Goal: Task Accomplishment & Management: Manage account settings

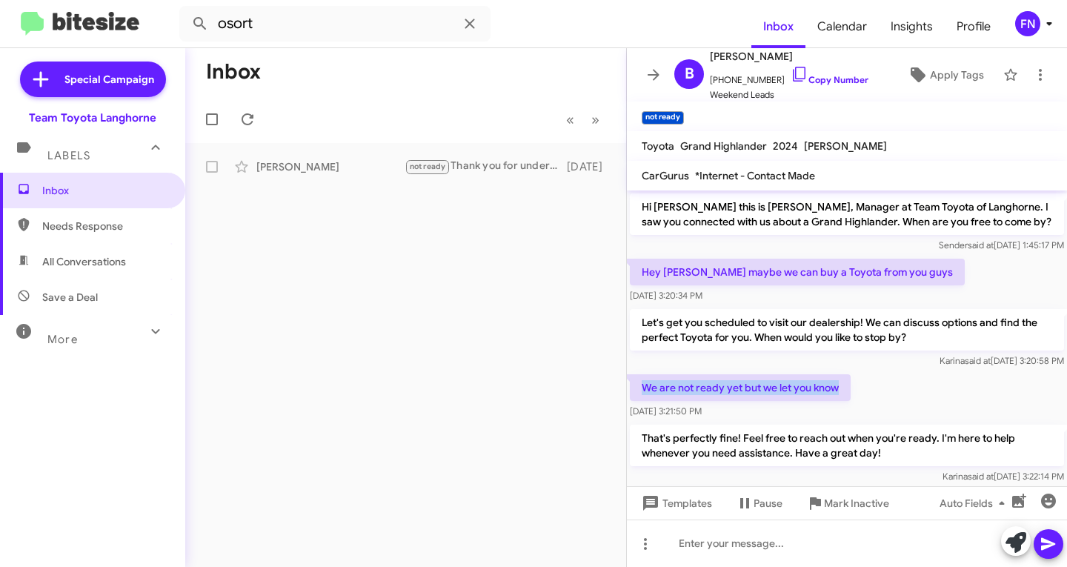
scroll to position [167, 0]
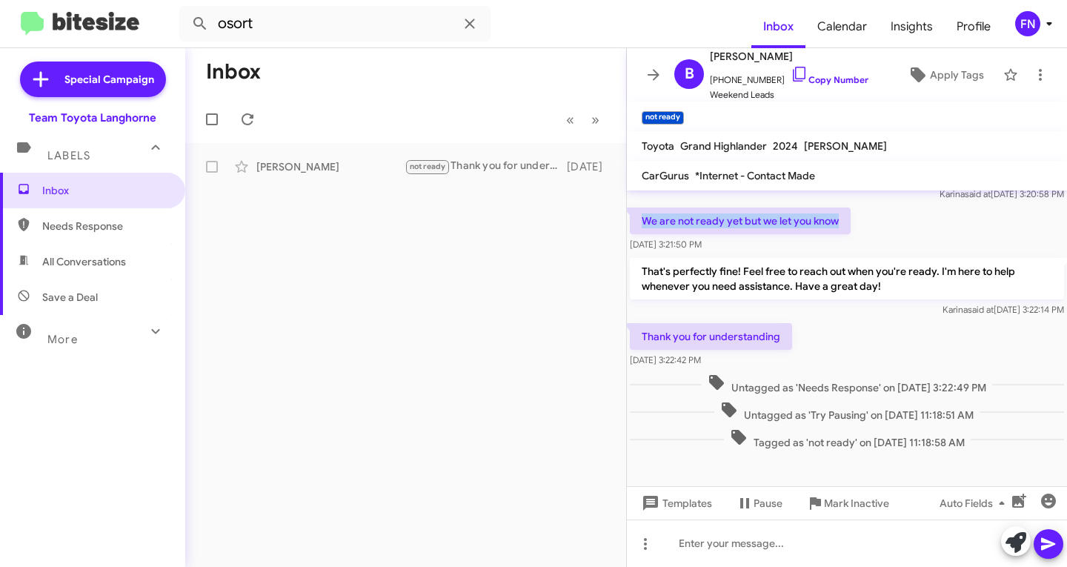
click at [99, 261] on span "All Conversations" at bounding box center [84, 261] width 84 height 15
type input "in:all-conversations"
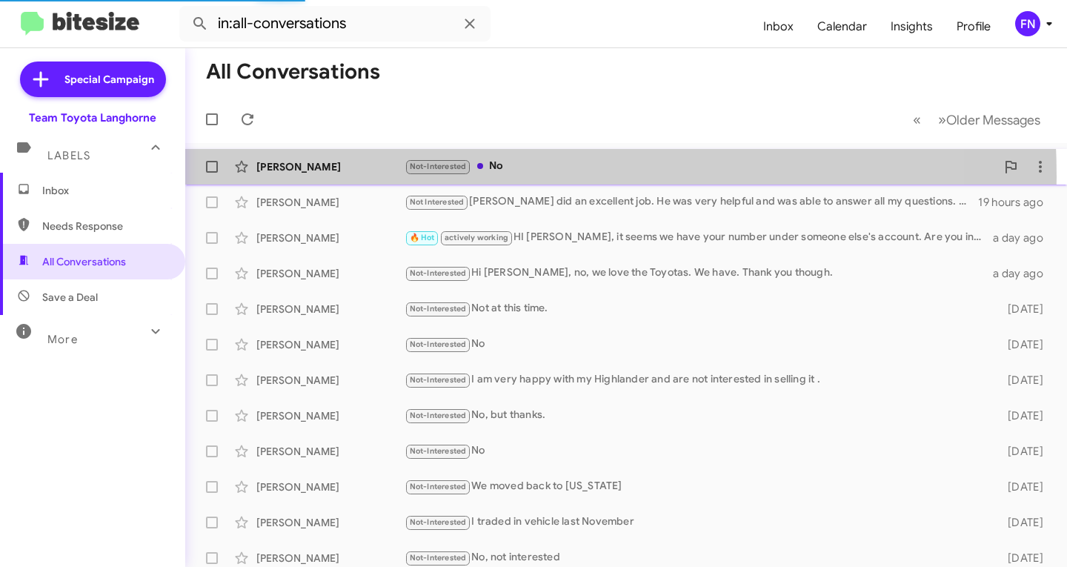
click at [351, 177] on div "Kathleen Lennon Not-Interested No 13 hours ago" at bounding box center [626, 167] width 858 height 30
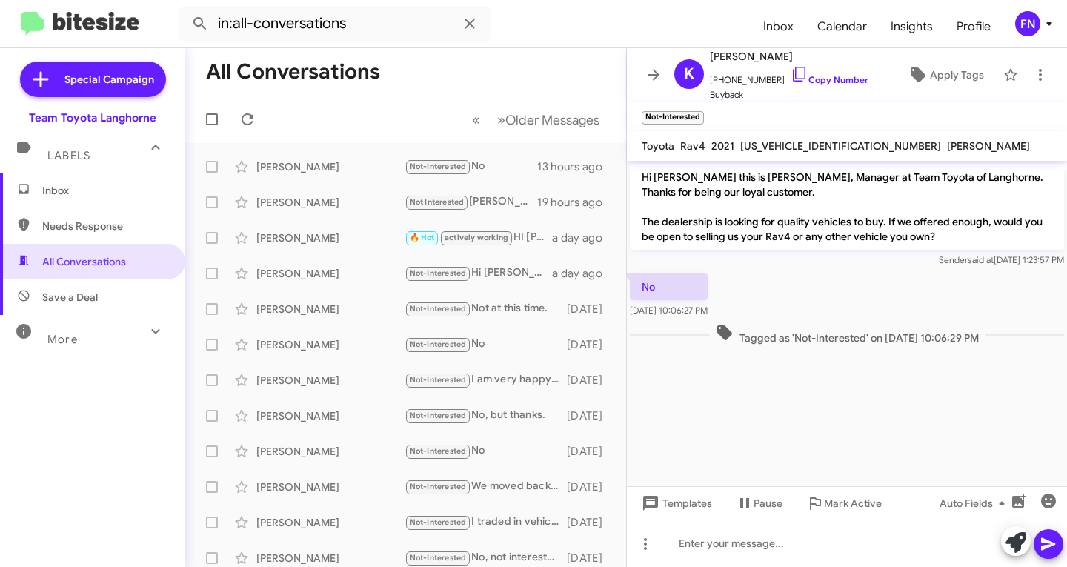
click at [96, 208] on span "Inbox" at bounding box center [92, 191] width 185 height 36
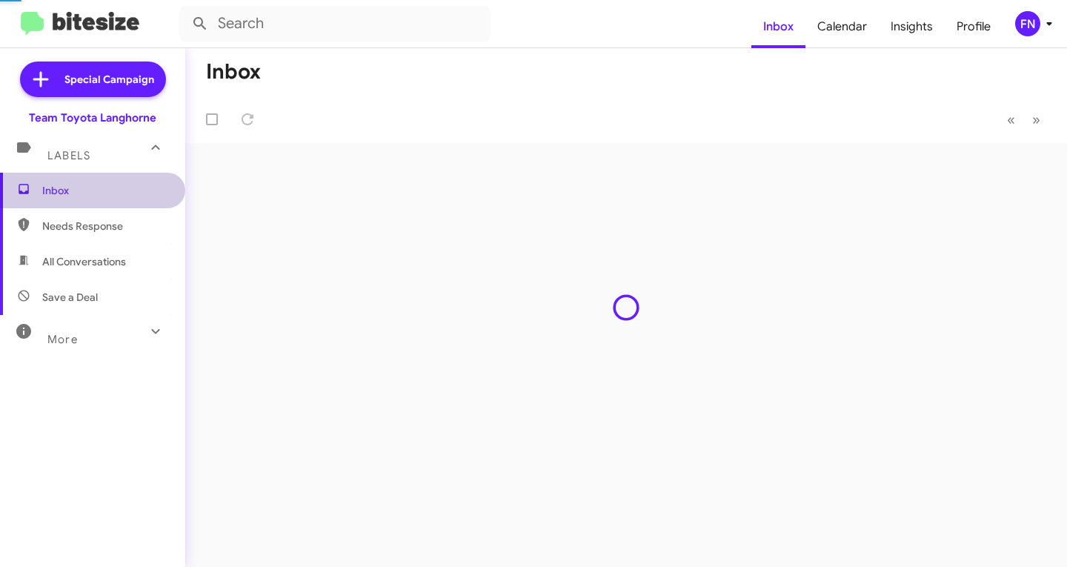
click at [91, 231] on span "Needs Response" at bounding box center [105, 226] width 126 height 15
type input "in:needs-response"
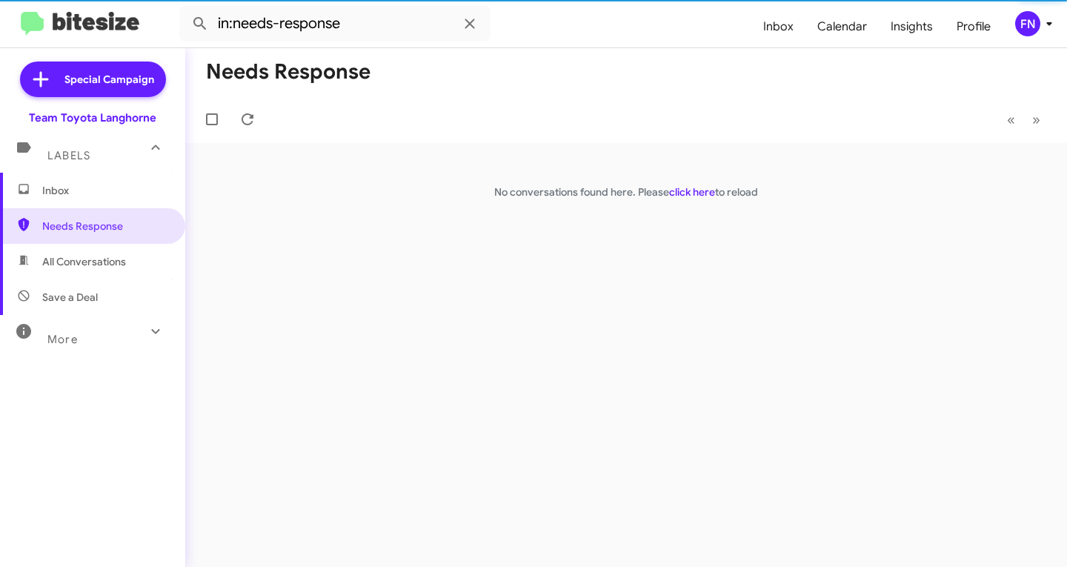
click at [1041, 19] on icon at bounding box center [1050, 24] width 18 height 18
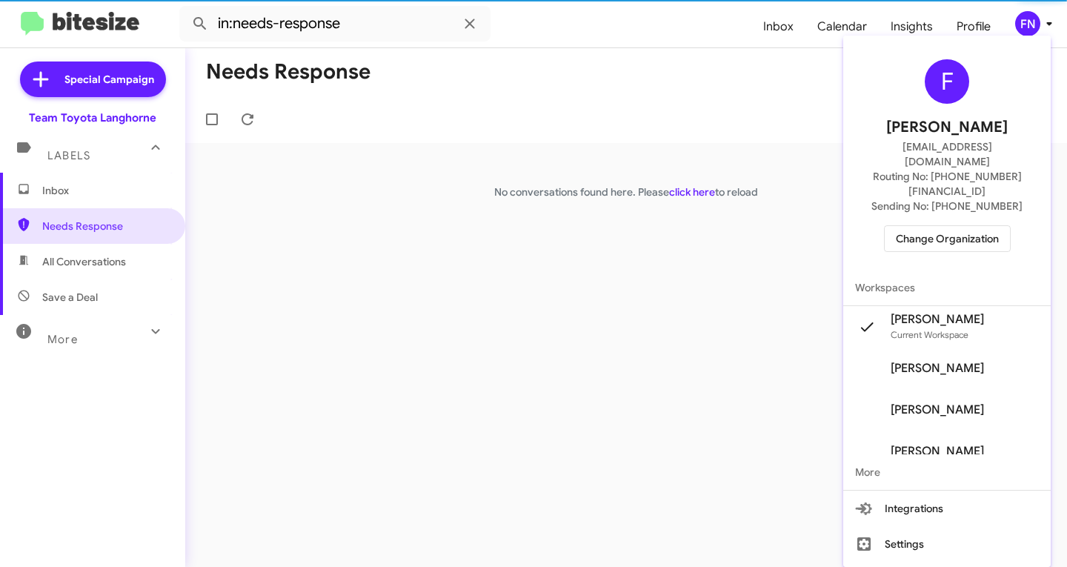
click at [962, 226] on span "Change Organization" at bounding box center [947, 238] width 103 height 25
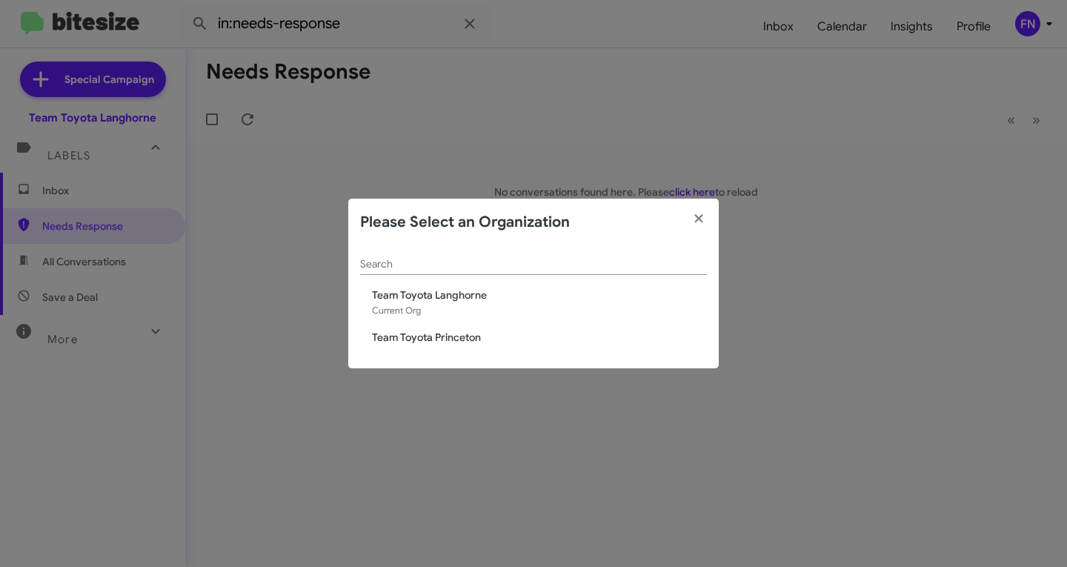
click at [480, 345] on div "Search Team Toyota Langhorne Current Org Team Toyota Princeton" at bounding box center [533, 307] width 371 height 123
click at [473, 341] on span "Team Toyota Princeton" at bounding box center [539, 337] width 335 height 15
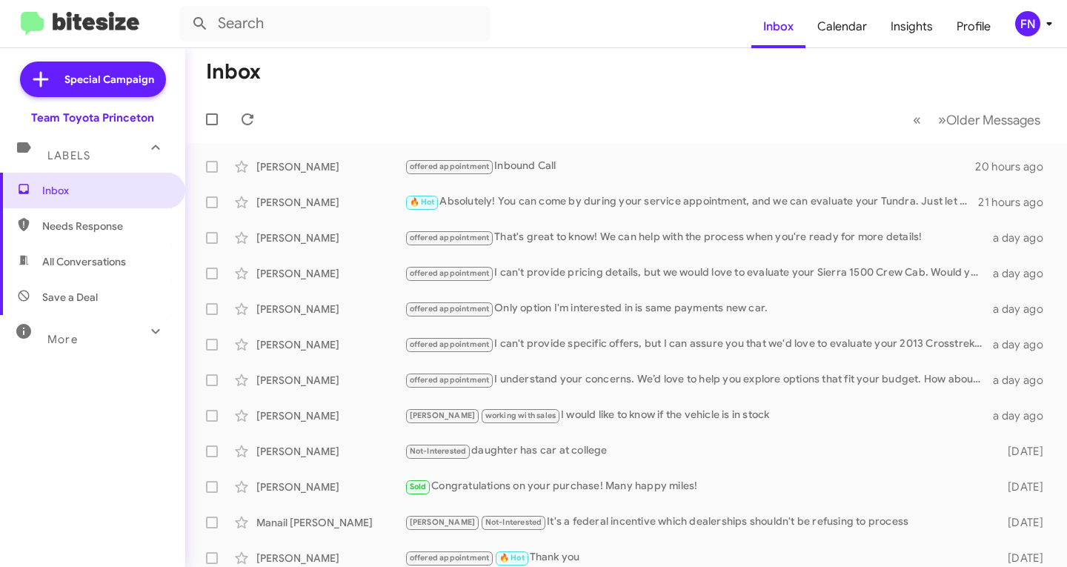
click at [93, 253] on span "All Conversations" at bounding box center [92, 262] width 185 height 36
type input "in:all-conversations"
